Goal: Information Seeking & Learning: Learn about a topic

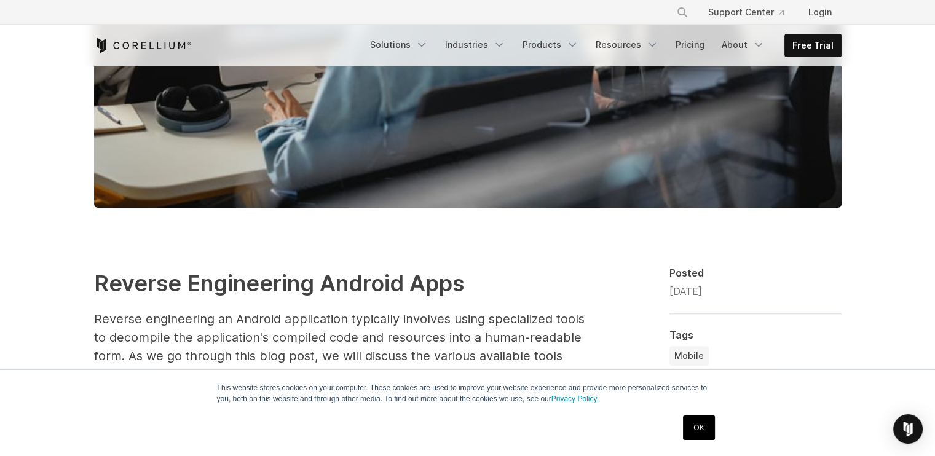
scroll to position [553, 0]
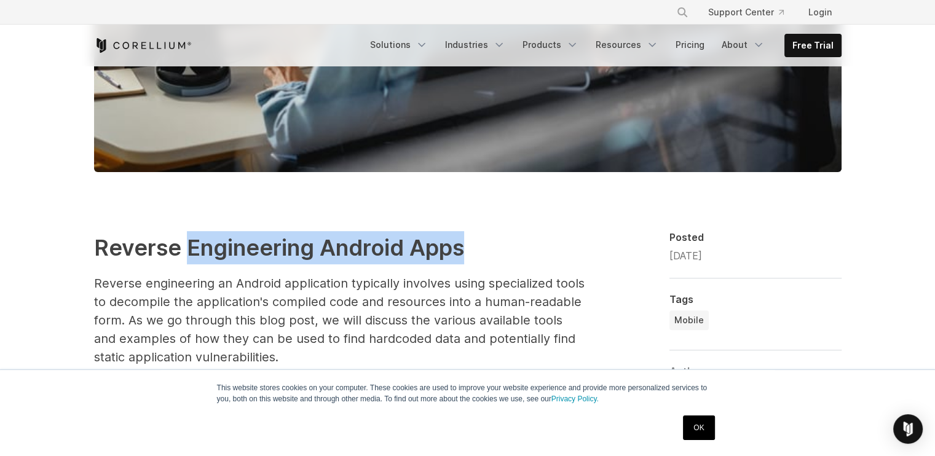
drag, startPoint x: 189, startPoint y: 247, endPoint x: 495, endPoint y: 247, distance: 306.1
click at [495, 247] on h2 "Reverse Engineering Android Apps" at bounding box center [340, 247] width 492 height 33
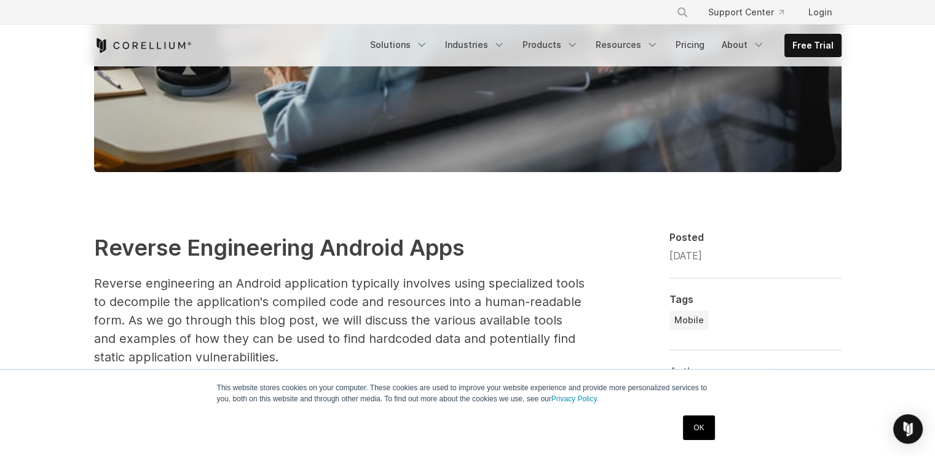
click at [371, 282] on p "Reverse engineering an Android application typically involves using specialized…" at bounding box center [340, 320] width 492 height 92
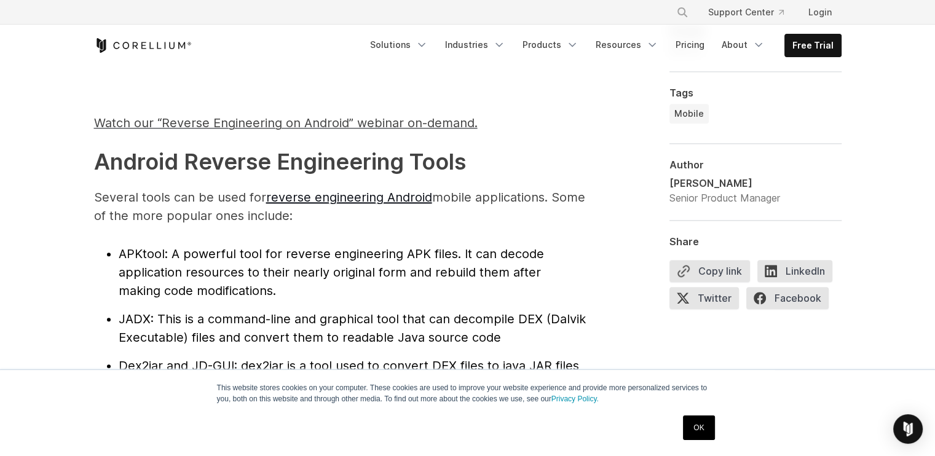
scroll to position [1229, 0]
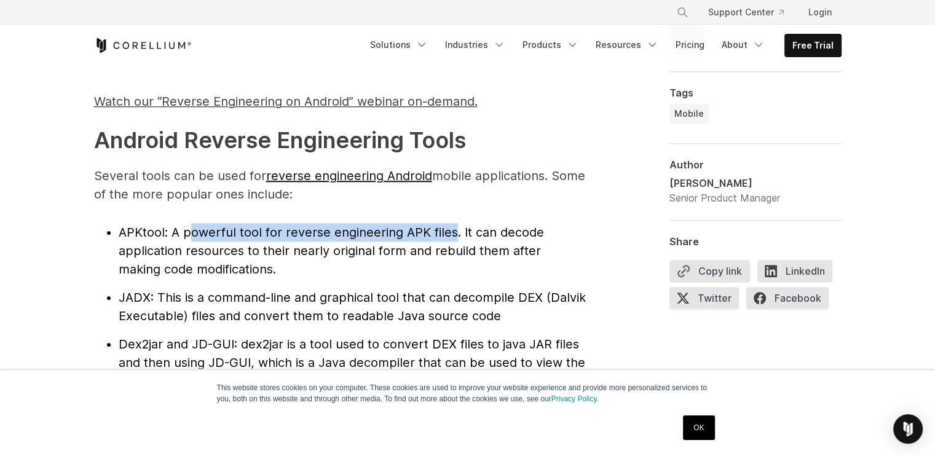
drag, startPoint x: 187, startPoint y: 231, endPoint x: 454, endPoint y: 219, distance: 267.0
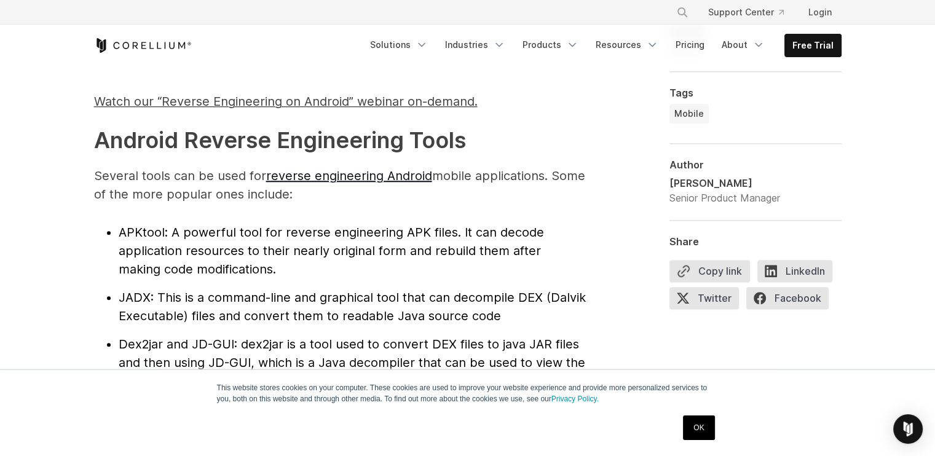
click at [332, 261] on li "APKtool : A powerful tool for reverse engineering APK files. It can decode appl…" at bounding box center [352, 250] width 467 height 55
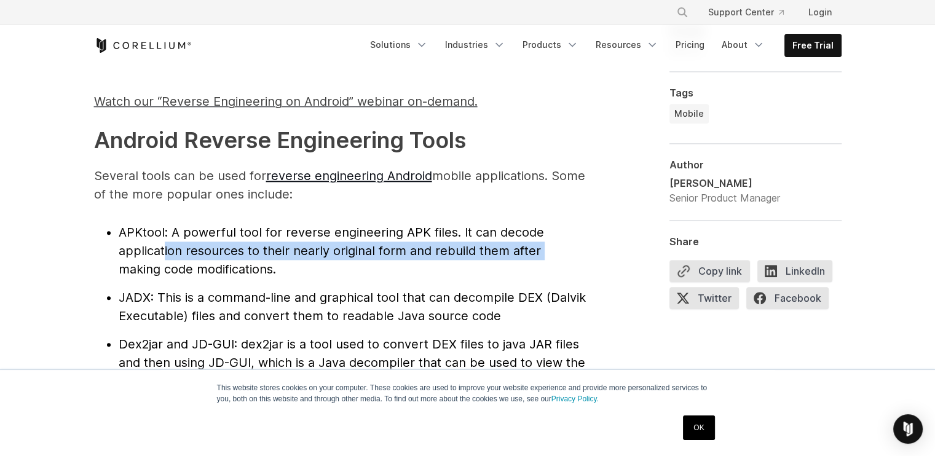
drag, startPoint x: 162, startPoint y: 248, endPoint x: 541, endPoint y: 243, distance: 378.7
click at [541, 243] on span ": A powerful tool for reverse engineering APK files. It can decode application …" at bounding box center [331, 251] width 425 height 52
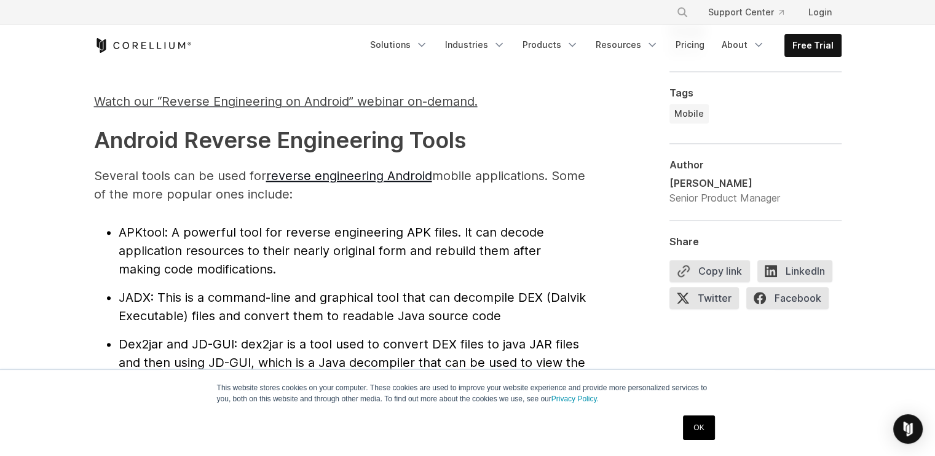
click at [298, 296] on span ": This is a command-line and graphical tool that can decompile DEX (Dalvik Exec…" at bounding box center [352, 306] width 467 height 33
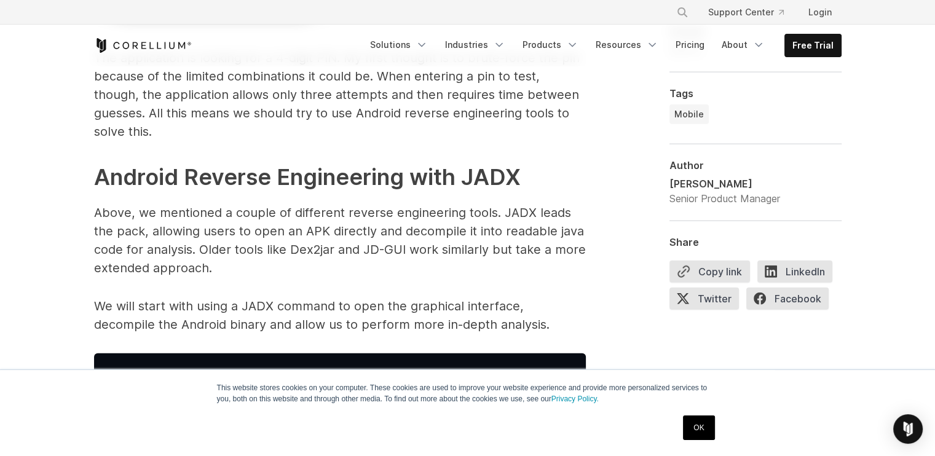
scroll to position [3074, 0]
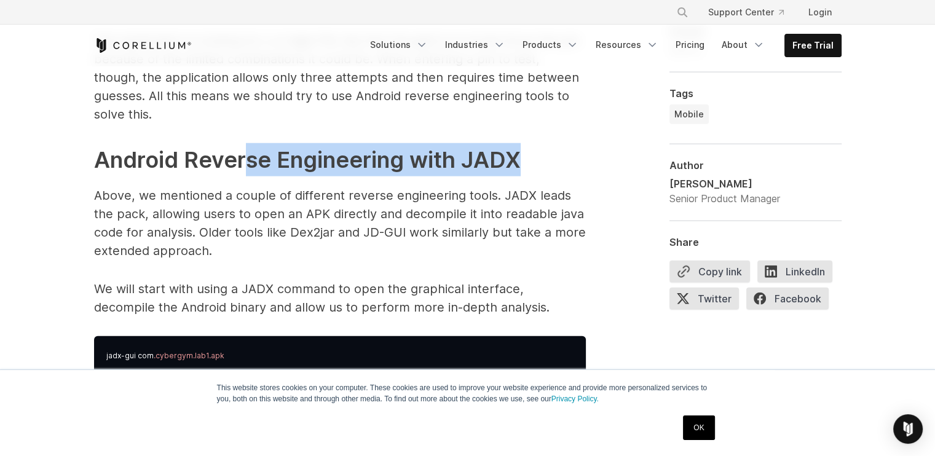
drag, startPoint x: 247, startPoint y: 149, endPoint x: 515, endPoint y: 149, distance: 268.6
click at [515, 149] on strong "Android Reverse Engineering with JADX" at bounding box center [307, 159] width 427 height 27
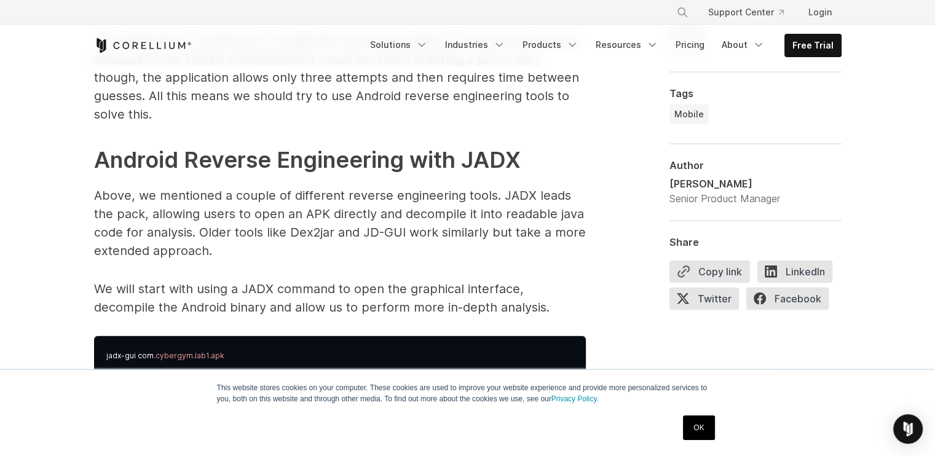
click at [301, 235] on p "Above, we mentioned a couple of different reverse engineering tools. JADX leads…" at bounding box center [340, 223] width 492 height 74
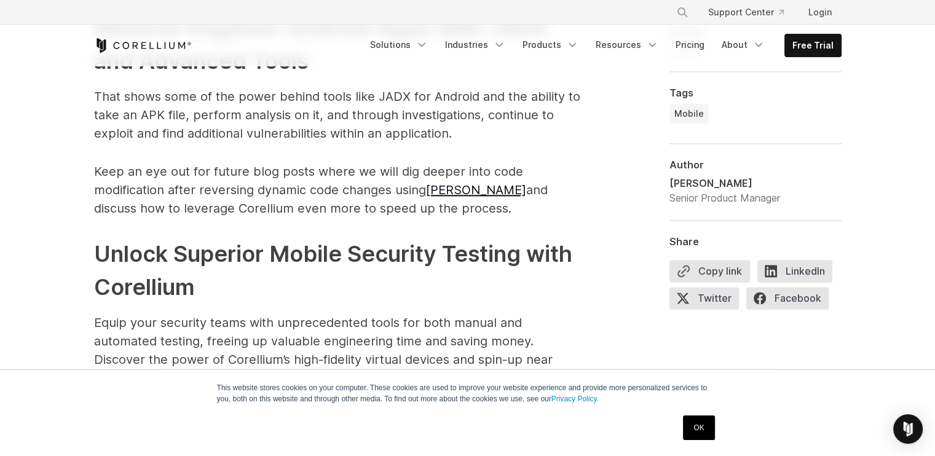
scroll to position [6209, 0]
